Goal: Task Accomplishment & Management: Use online tool/utility

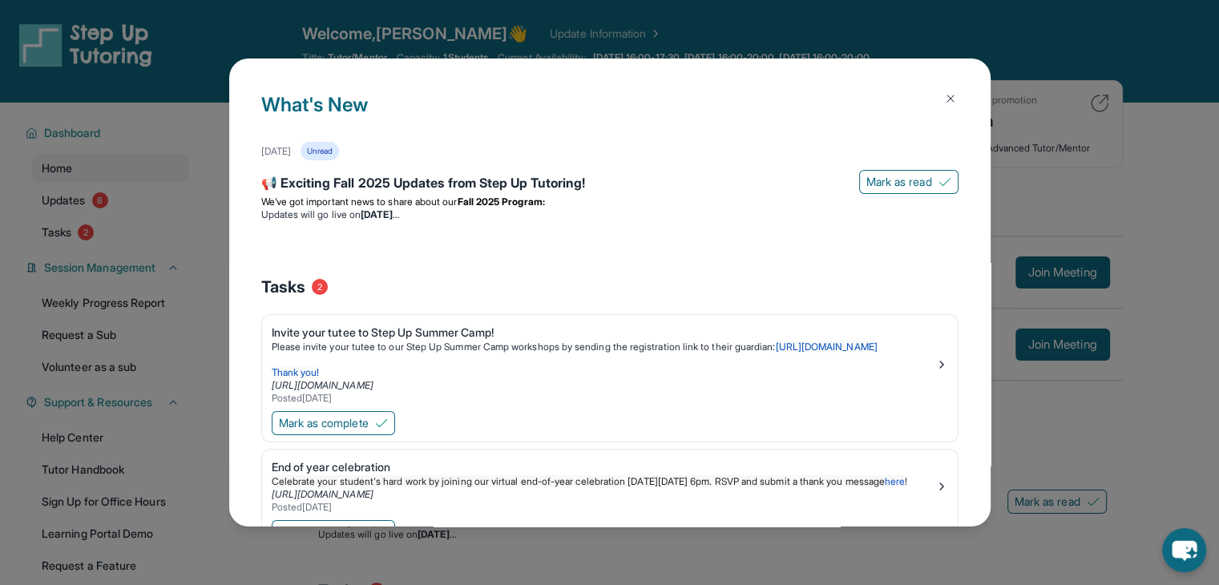
click at [944, 100] on img at bounding box center [950, 98] width 13 height 13
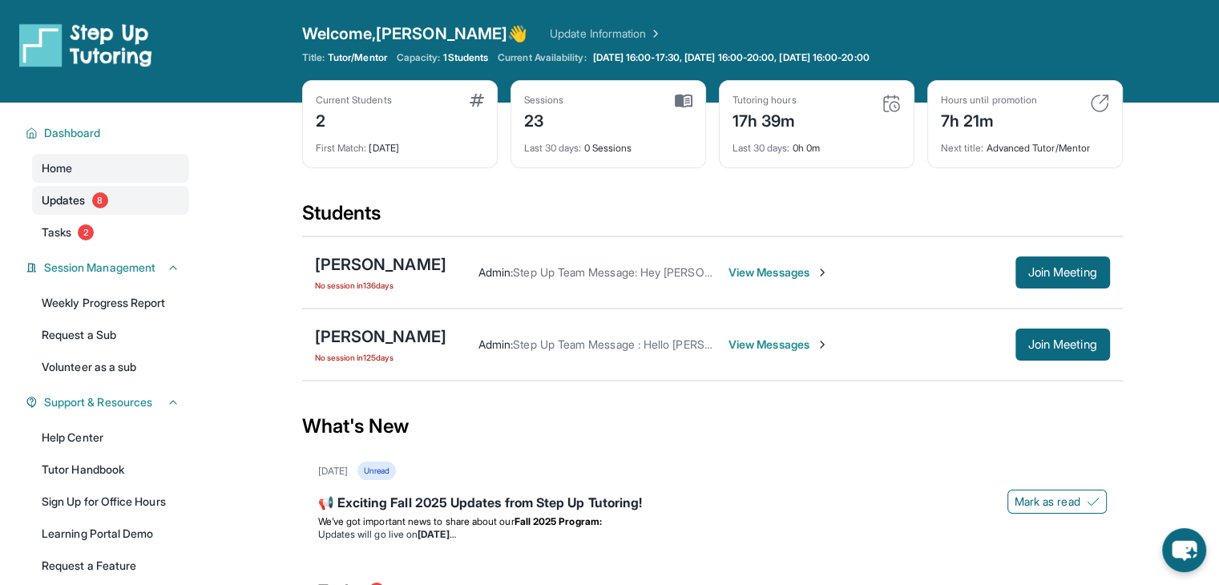
click at [96, 203] on span "8" at bounding box center [100, 200] width 16 height 16
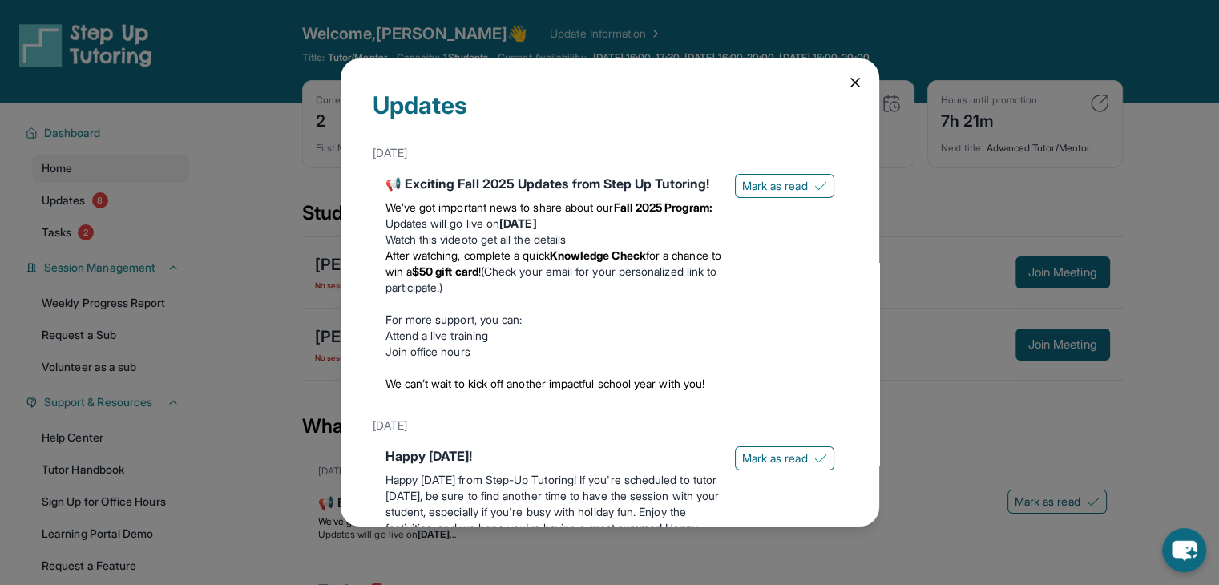
click at [290, 323] on div "Updates [DATE] 📢 Exciting Fall 2025 Updates from Step Up Tutoring! We’ve got im…" at bounding box center [609, 292] width 1219 height 585
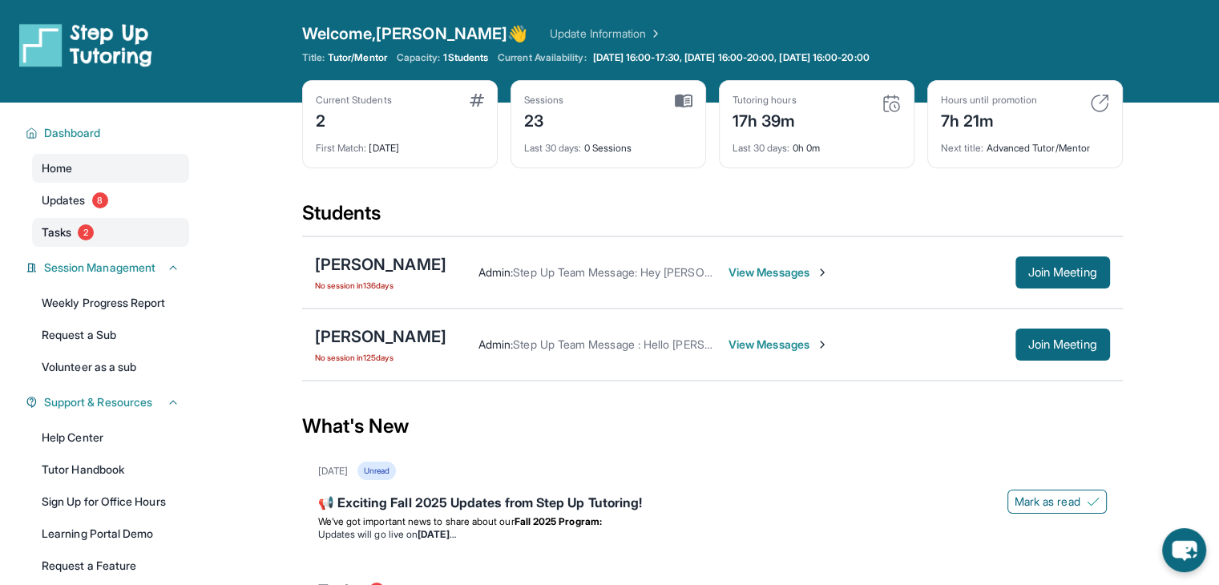
click at [80, 228] on span "2" at bounding box center [86, 232] width 16 height 16
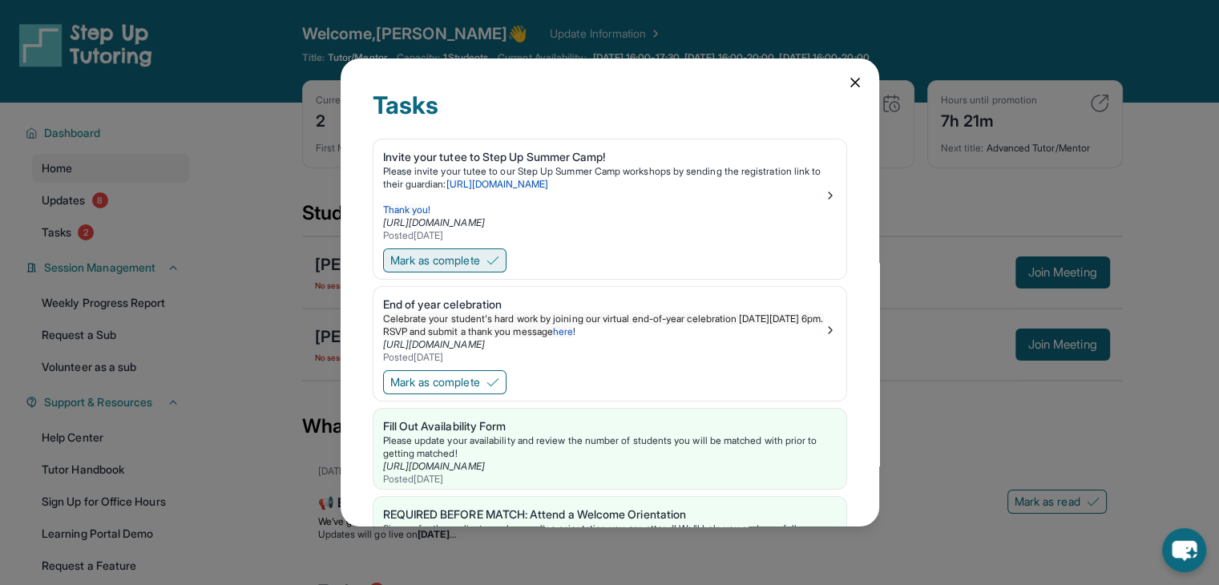
click at [454, 260] on span "Mark as complete" at bounding box center [435, 261] width 90 height 16
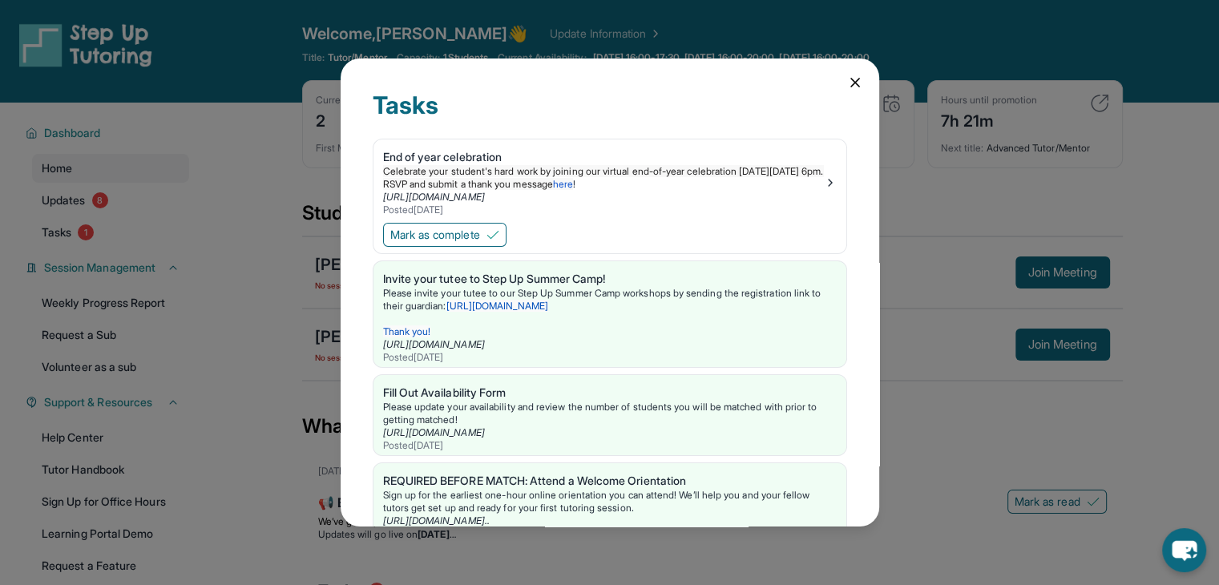
click at [435, 221] on div "Mark as complete" at bounding box center [610, 237] width 473 height 34
click at [439, 229] on span "Mark as complete" at bounding box center [435, 235] width 90 height 16
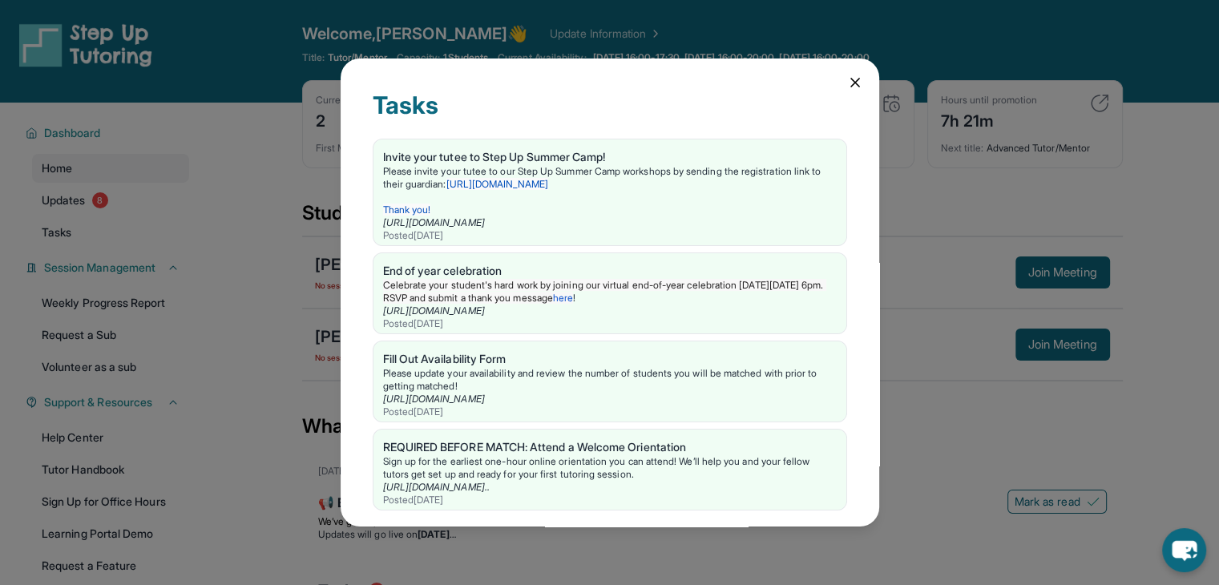
click at [293, 325] on div "Tasks Invite your tutee to Step Up Summer Camp! Please invite your tutee to our…" at bounding box center [609, 292] width 1219 height 585
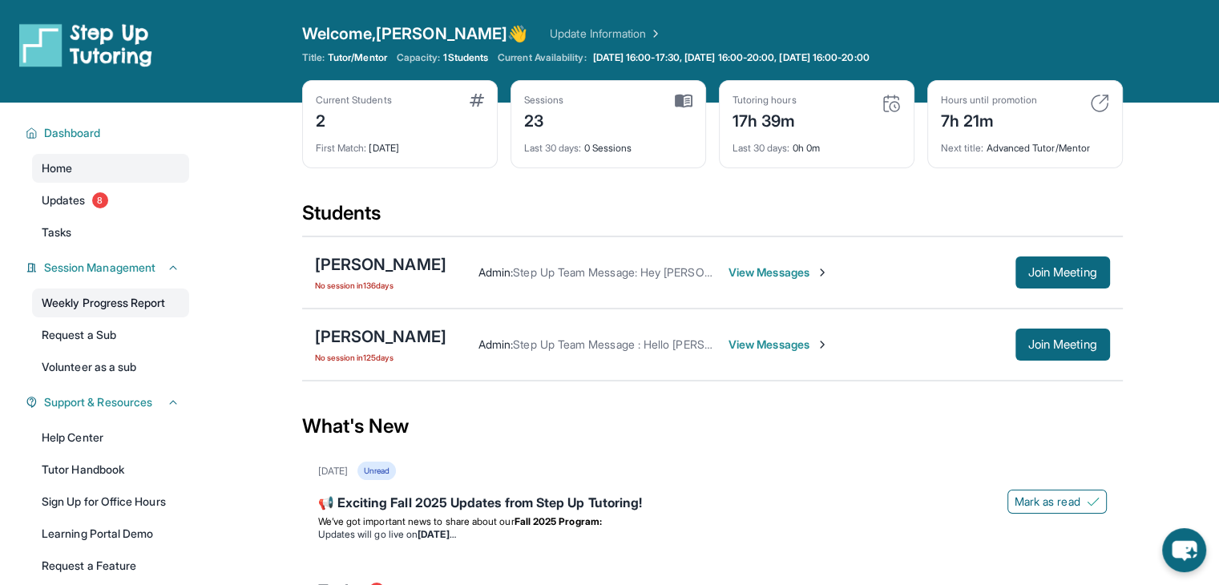
click at [115, 299] on link "Weekly Progress Report" at bounding box center [110, 303] width 157 height 29
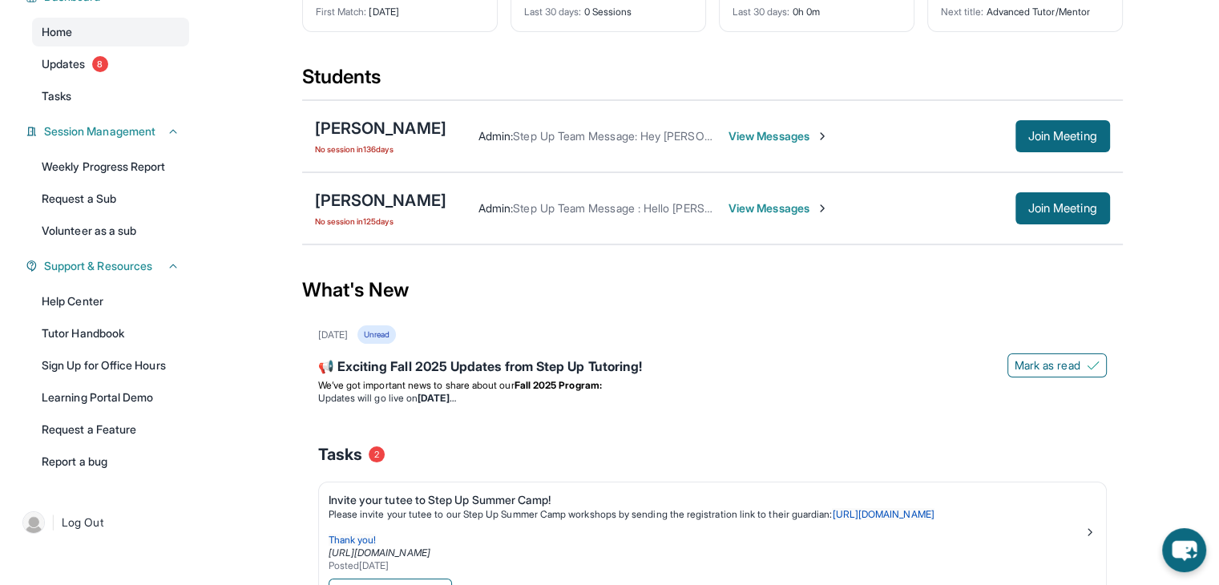
scroll to position [137, 0]
click at [357, 204] on div "[PERSON_NAME]" at bounding box center [380, 199] width 131 height 22
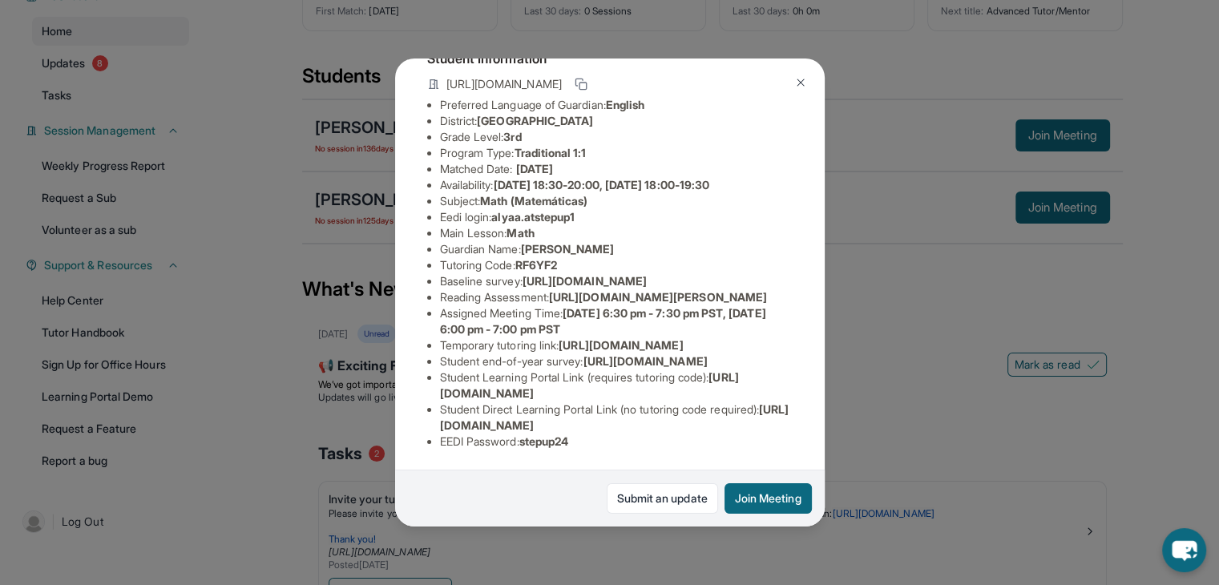
scroll to position [308, 0]
drag, startPoint x: 527, startPoint y: 430, endPoint x: 690, endPoint y: 430, distance: 163.5
click at [690, 434] on li "EEDI Password : stepup24" at bounding box center [616, 442] width 353 height 16
copy span "stepup24"
click at [750, 492] on button "Join Meeting" at bounding box center [768, 498] width 87 height 30
